Goal: Task Accomplishment & Management: Use online tool/utility

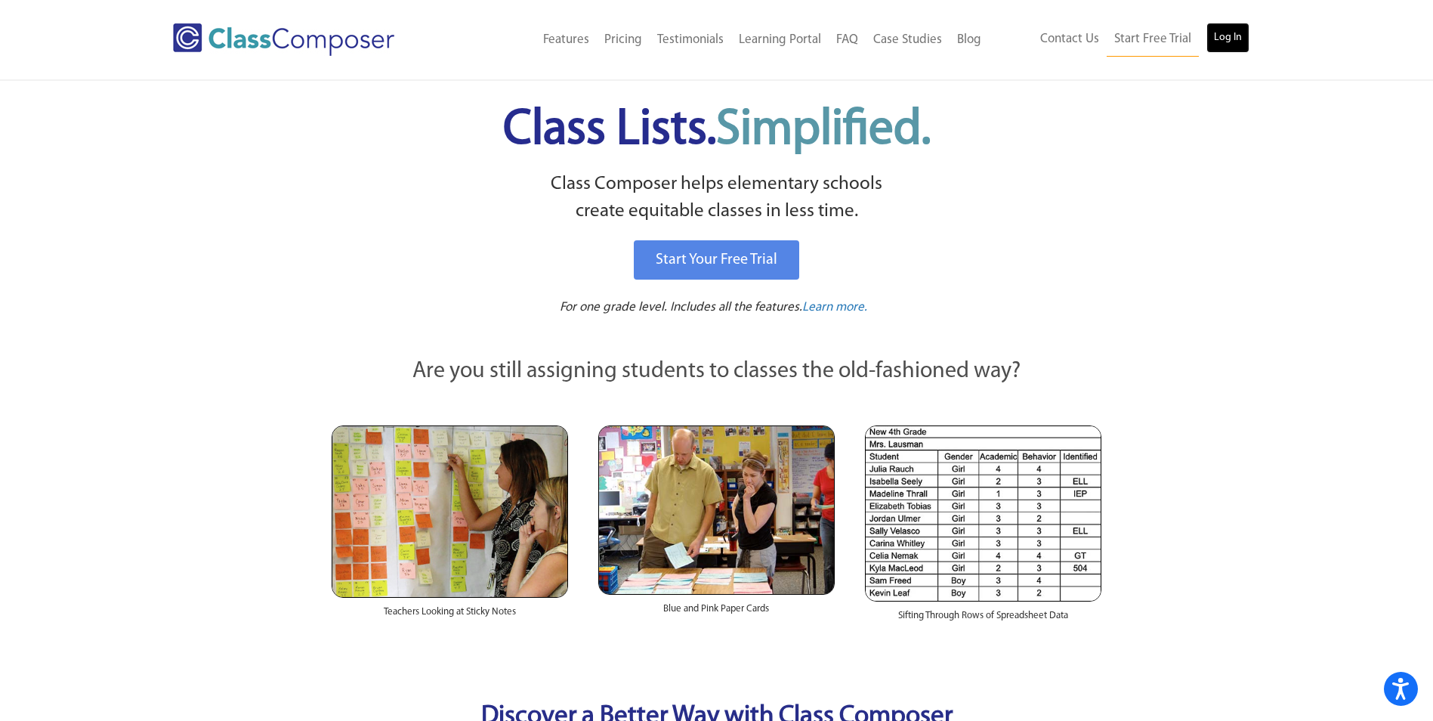
click at [1228, 28] on link "Log In" at bounding box center [1228, 38] width 43 height 30
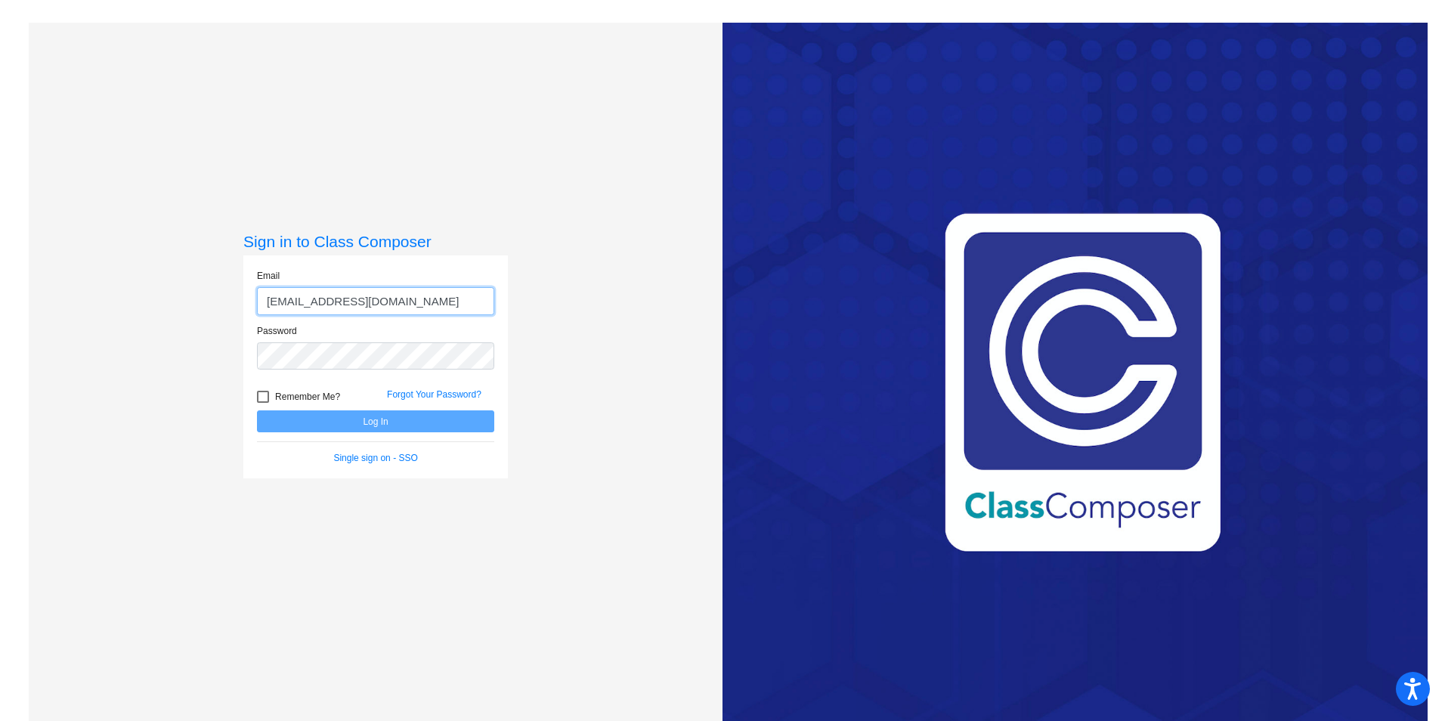
type input "[EMAIL_ADDRESS][DOMAIN_NAME]"
click at [257, 410] on button "Log In" at bounding box center [375, 421] width 237 height 22
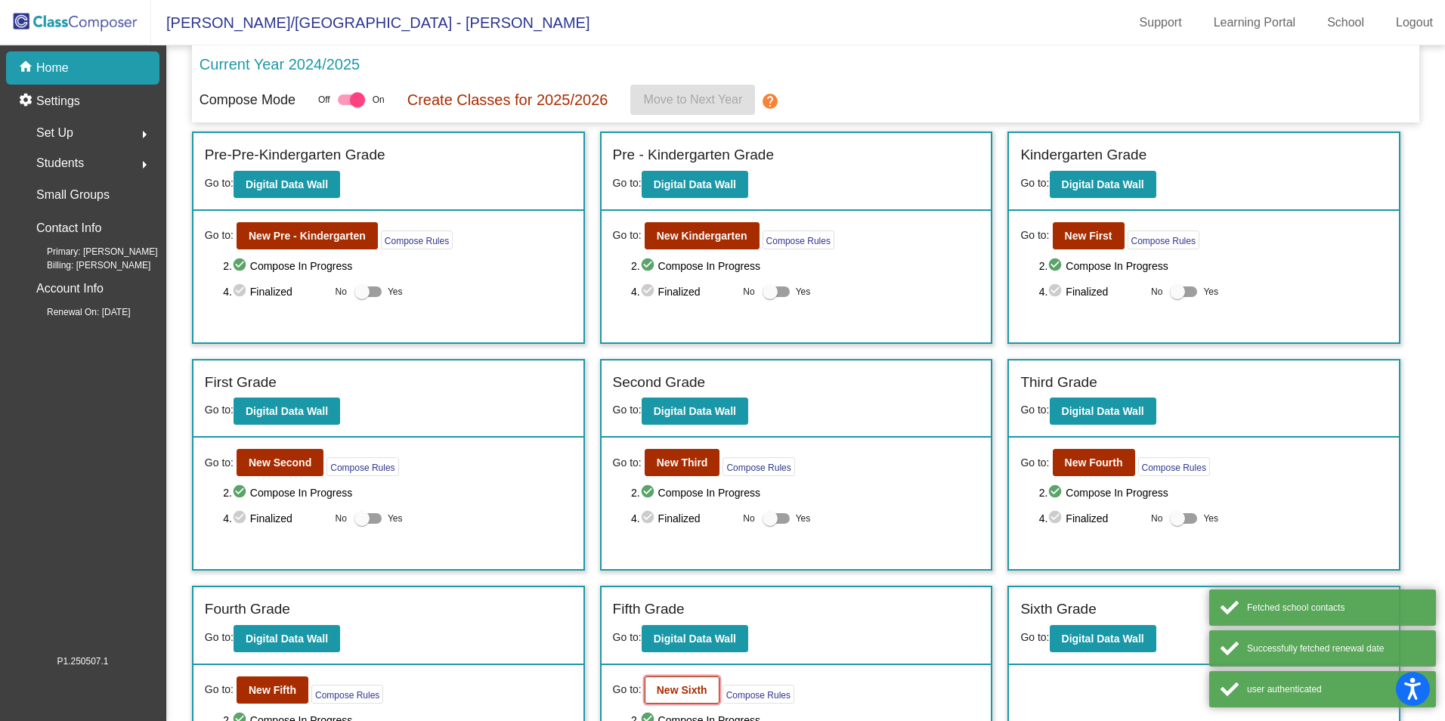
click at [657, 691] on b "New Sixth" at bounding box center [682, 690] width 51 height 12
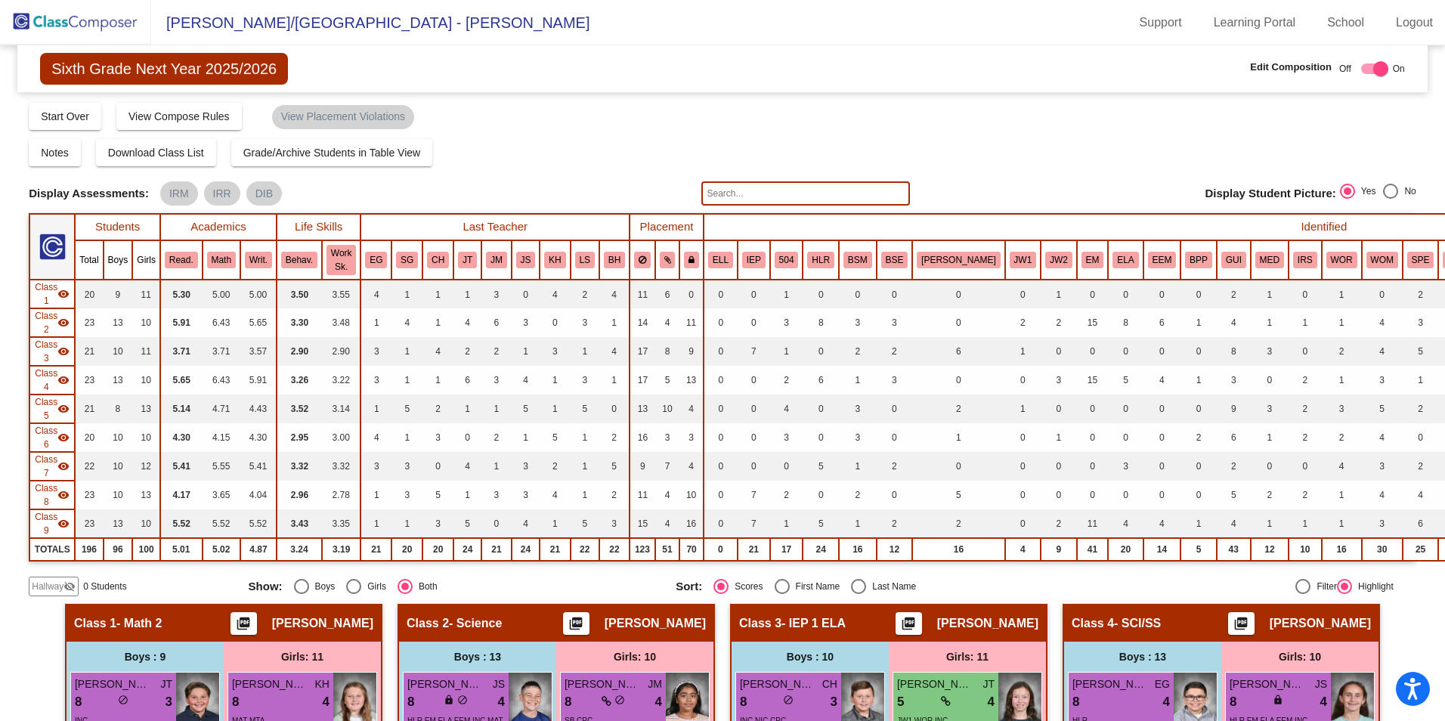
click at [861, 194] on input "text" at bounding box center [805, 193] width 208 height 24
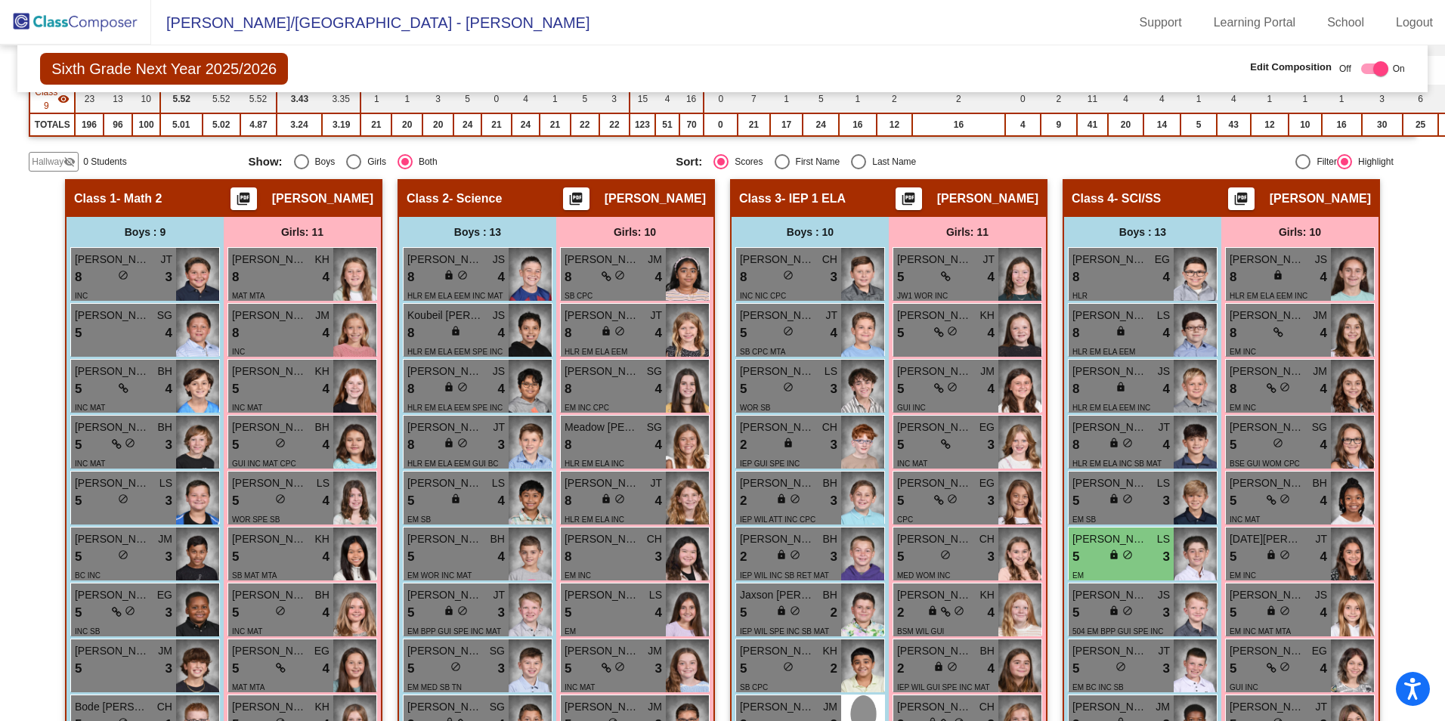
scroll to position [529, 0]
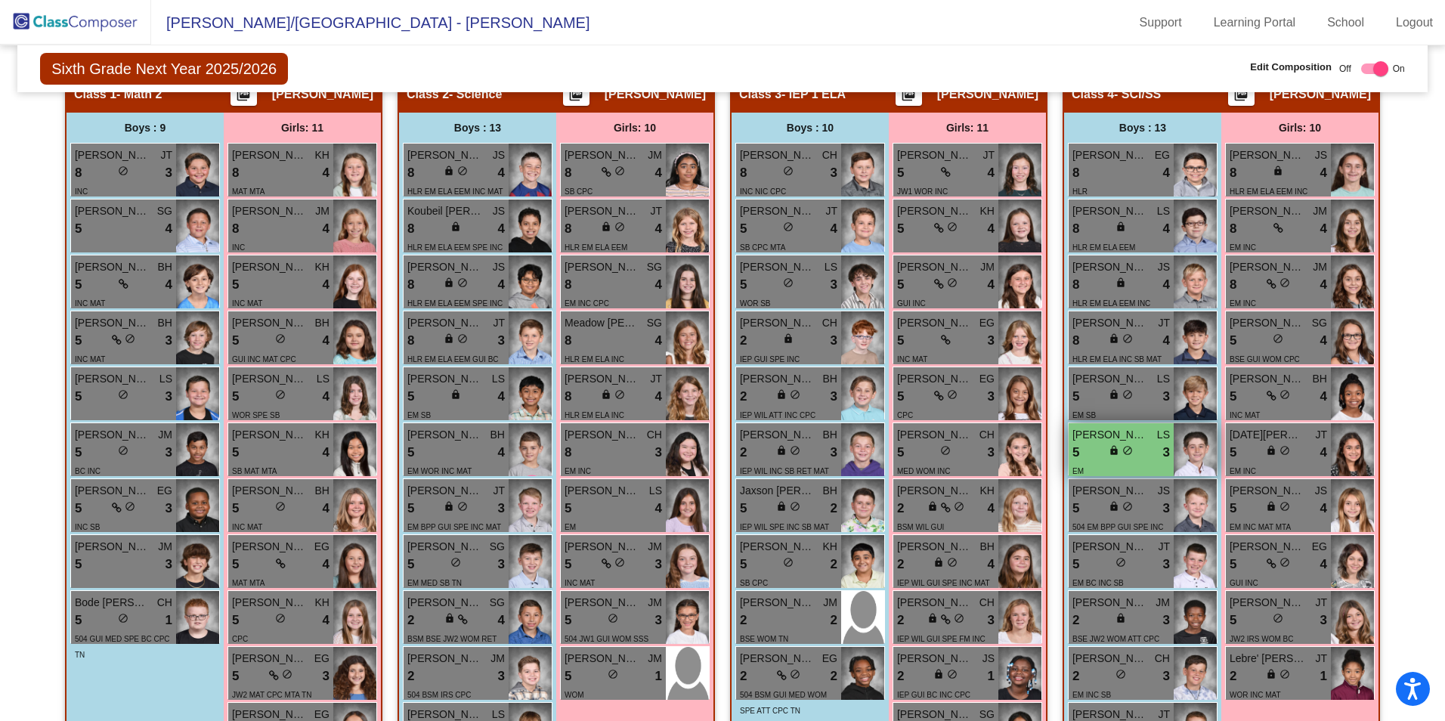
click at [1091, 450] on div "5 lock do_not_disturb_alt 3" at bounding box center [1120, 453] width 97 height 20
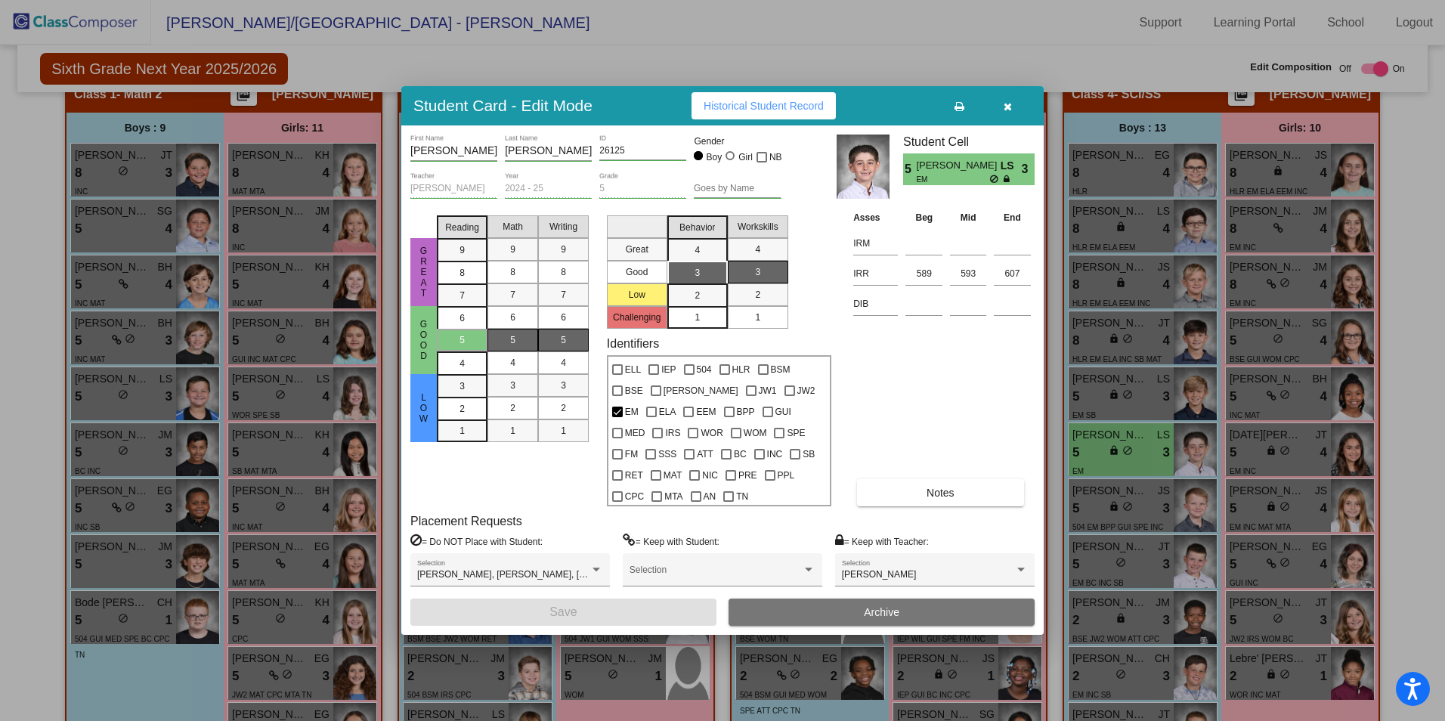
click at [1014, 119] on button "button" at bounding box center [1007, 105] width 48 height 27
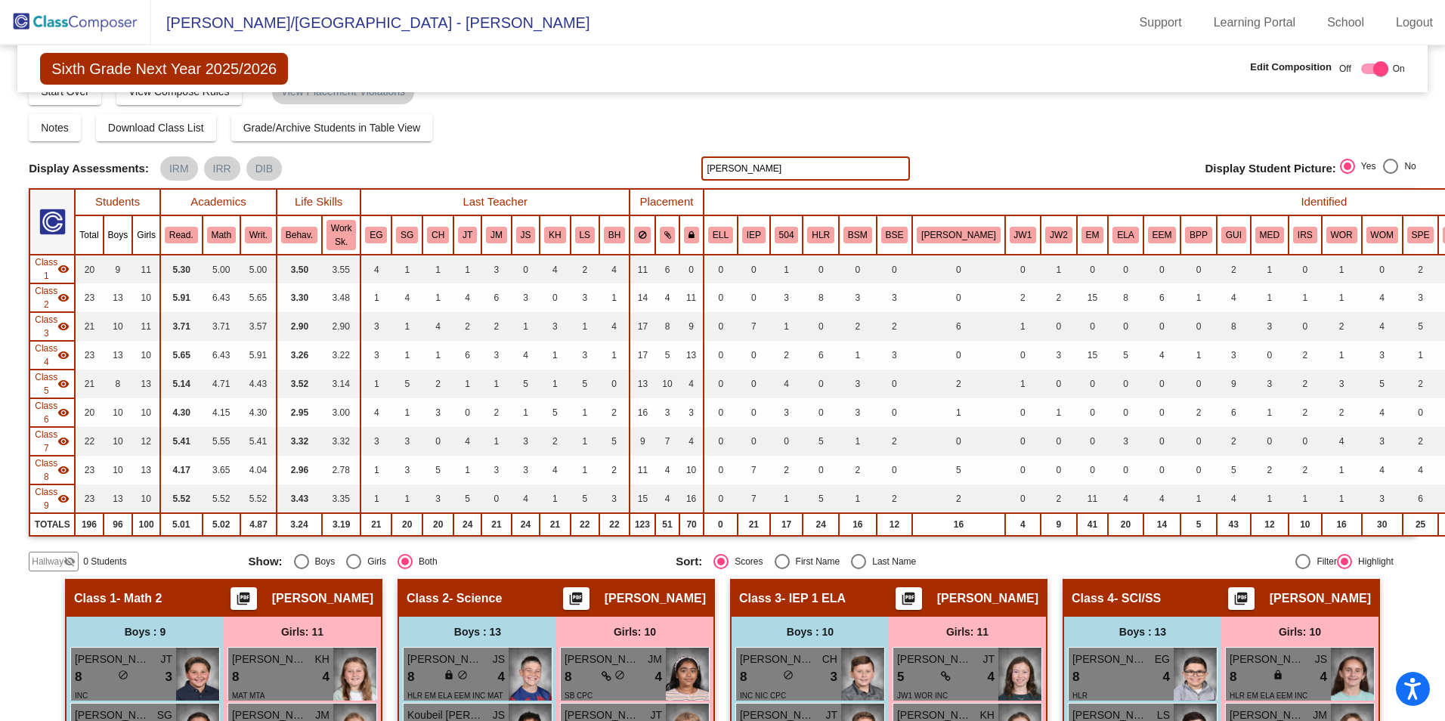
scroll to position [0, 0]
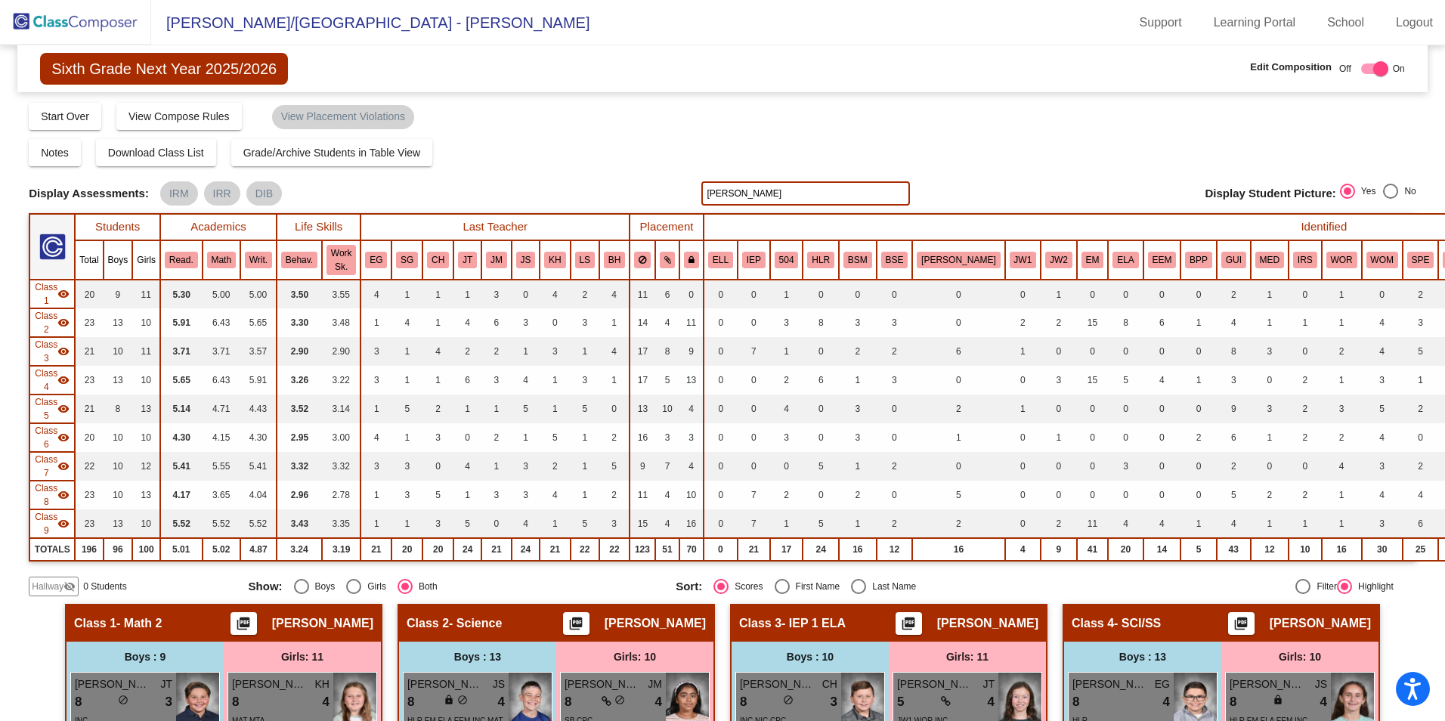
click at [753, 191] on input "john" at bounding box center [805, 193] width 208 height 24
click at [731, 193] on input "defrank" at bounding box center [805, 193] width 208 height 24
type input "linsky"
